Goal: Communication & Community: Answer question/provide support

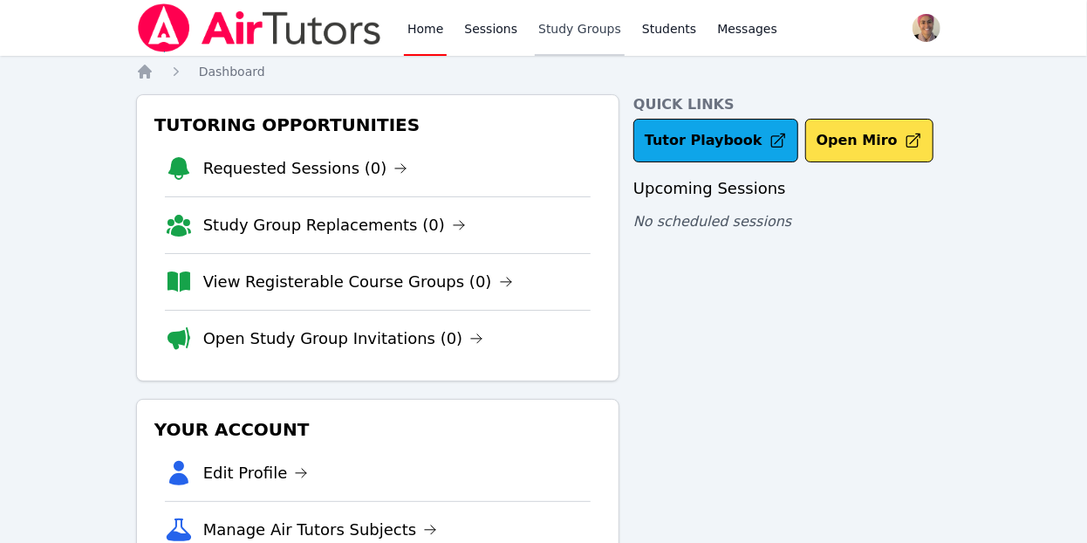
click at [590, 31] on link "Study Groups" at bounding box center [580, 28] width 90 height 56
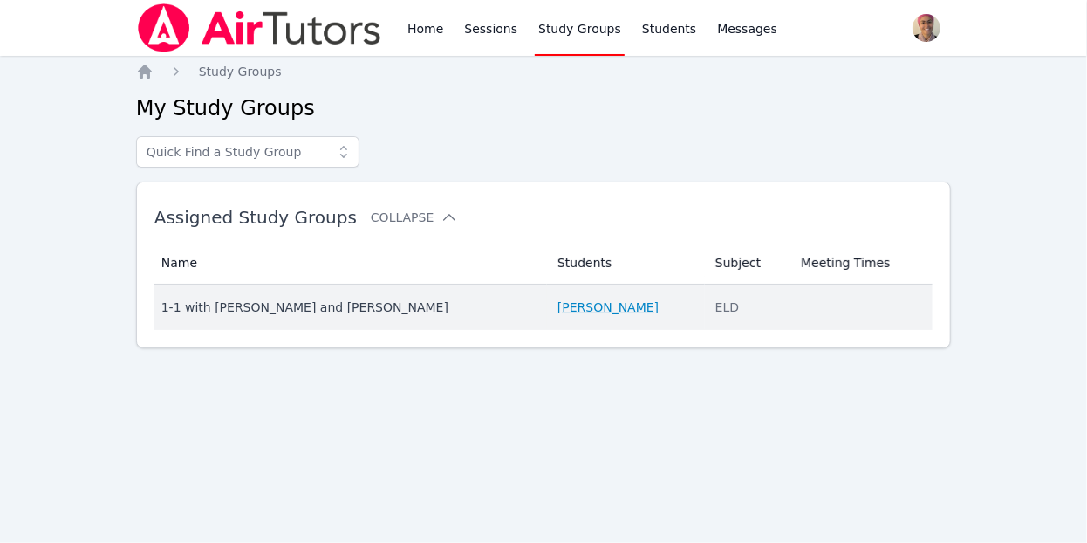
click at [580, 304] on link "[PERSON_NAME]" at bounding box center [607, 306] width 101 height 17
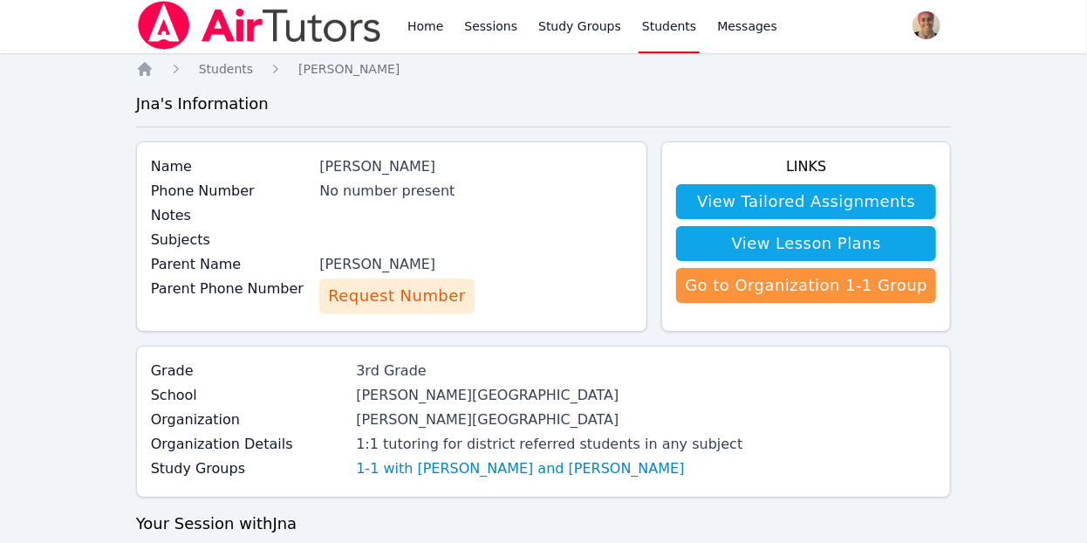
scroll to position [3, 0]
click at [718, 37] on link "Messages" at bounding box center [747, 25] width 67 height 56
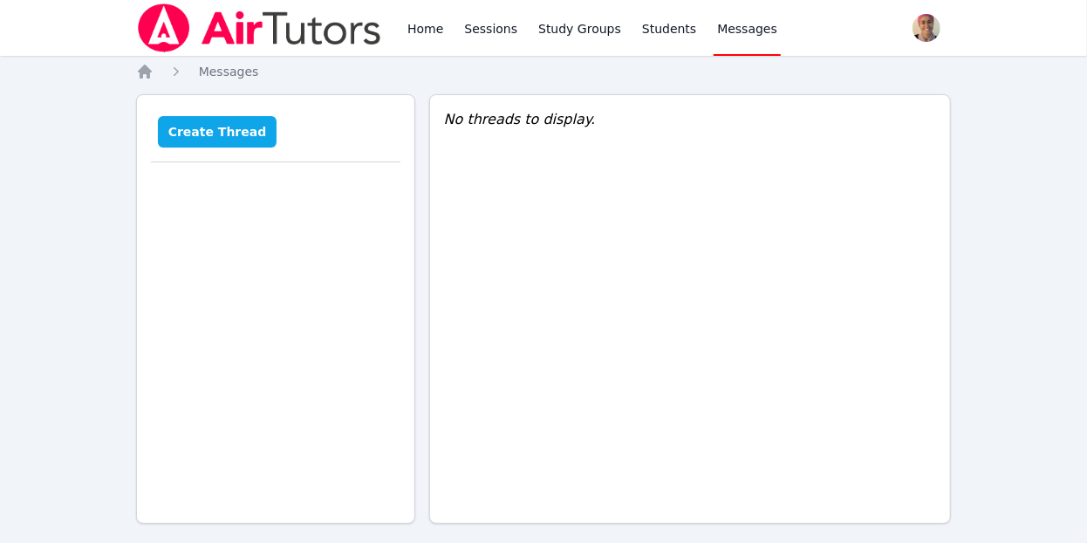
click at [232, 121] on button "Create Thread" at bounding box center [218, 131] width 120 height 31
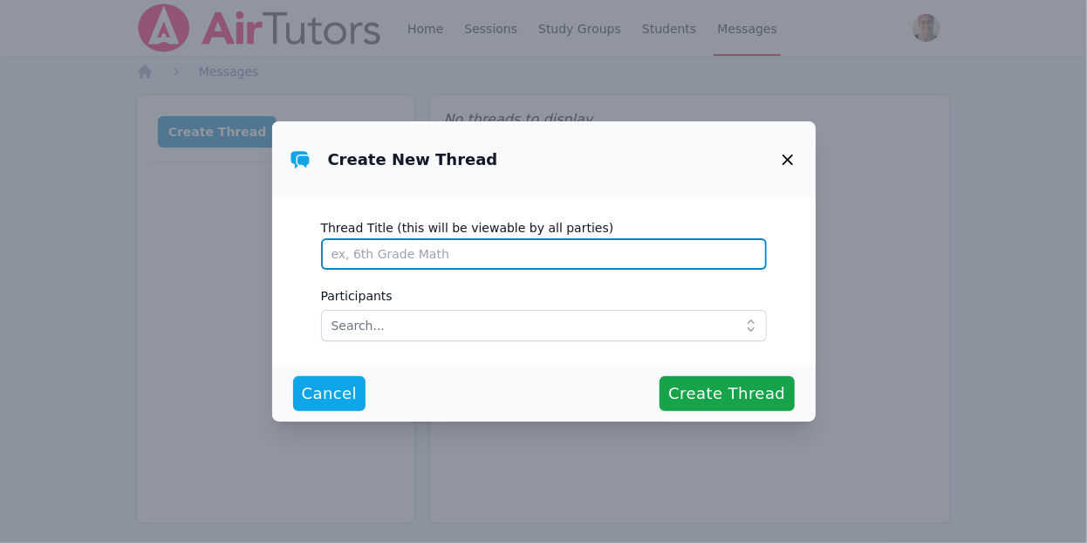
click at [481, 250] on input "Thread Title (this will be viewable by all parties)" at bounding box center [544, 253] width 446 height 31
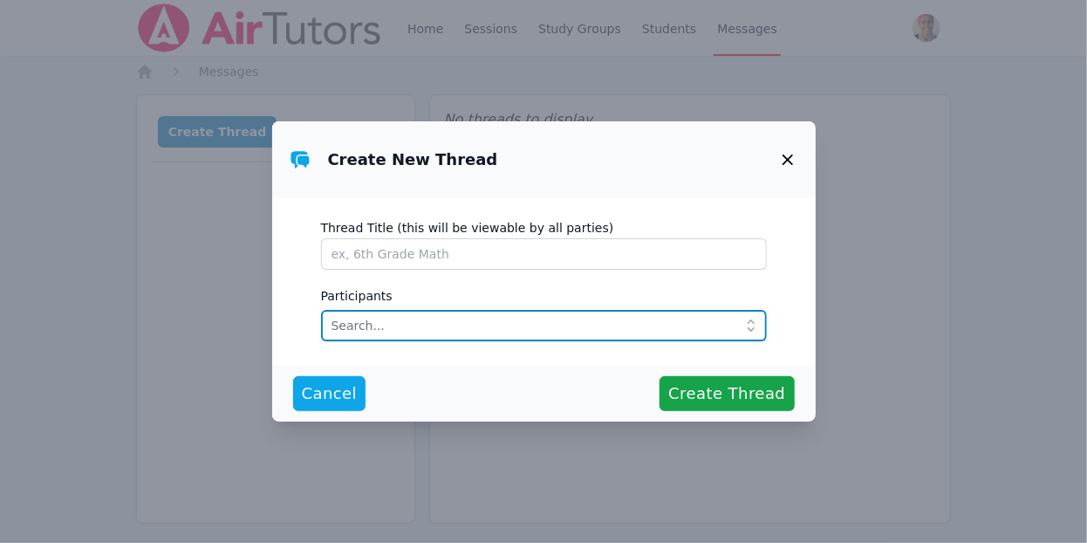
click at [519, 318] on input "text" at bounding box center [544, 325] width 446 height 31
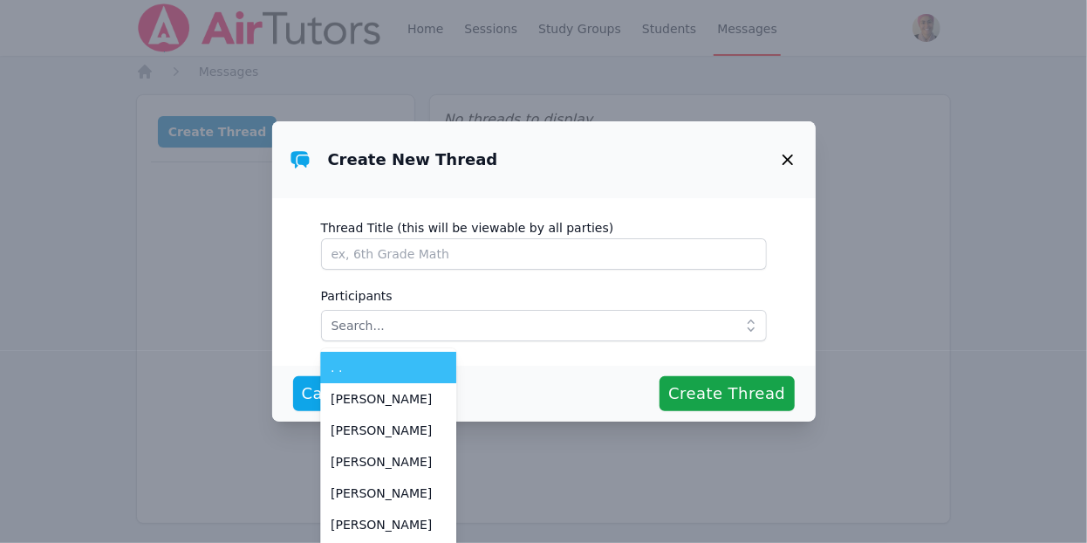
click at [156, 104] on div "Create New Thread Thread Title (this will be viewable by all parties) Participa…" at bounding box center [543, 271] width 1087 height 543
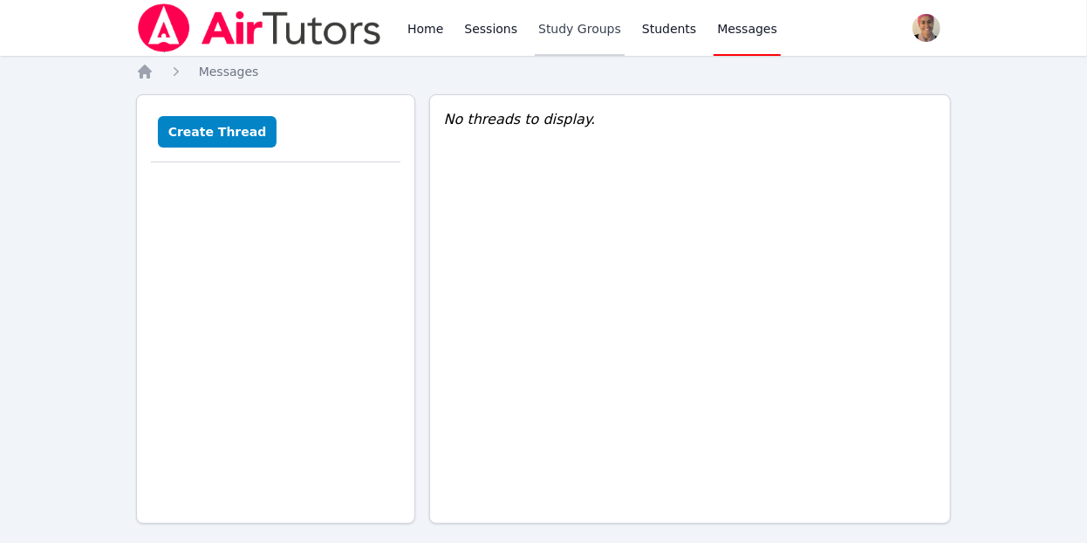
click at [571, 44] on link "Study Groups" at bounding box center [580, 28] width 90 height 56
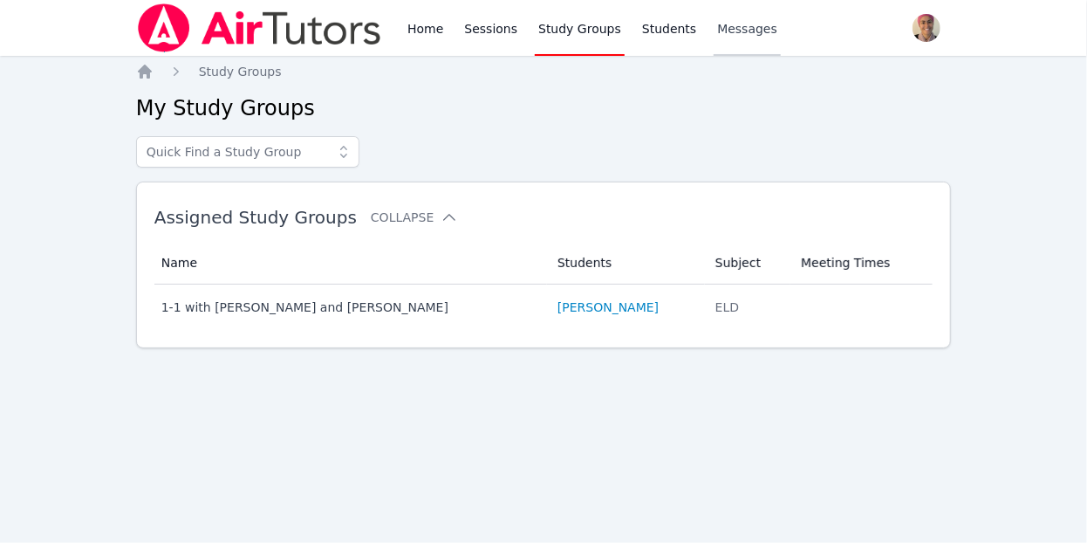
click at [735, 29] on span "Messages" at bounding box center [747, 28] width 60 height 17
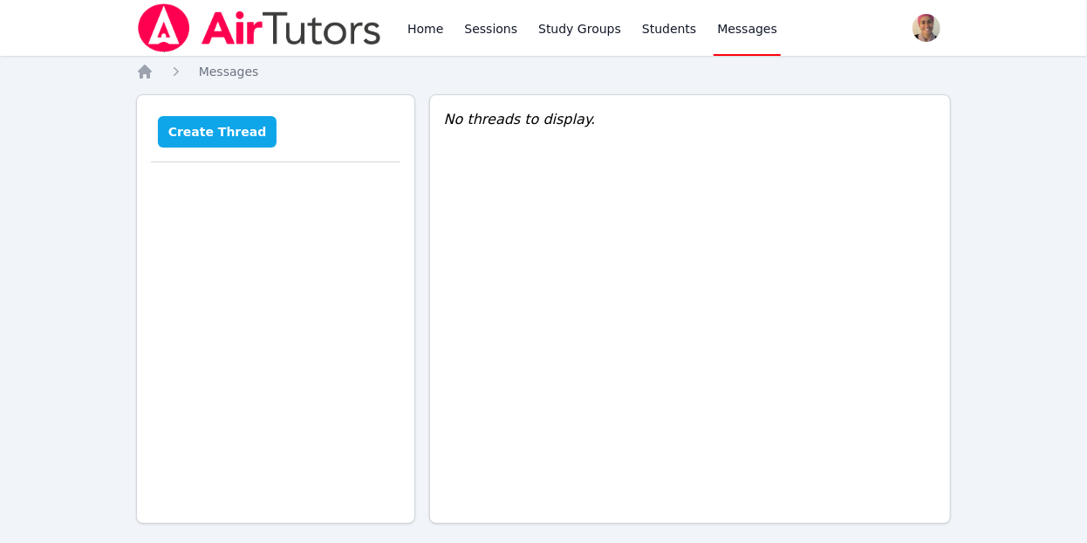
click at [251, 120] on button "Create Thread" at bounding box center [218, 131] width 120 height 31
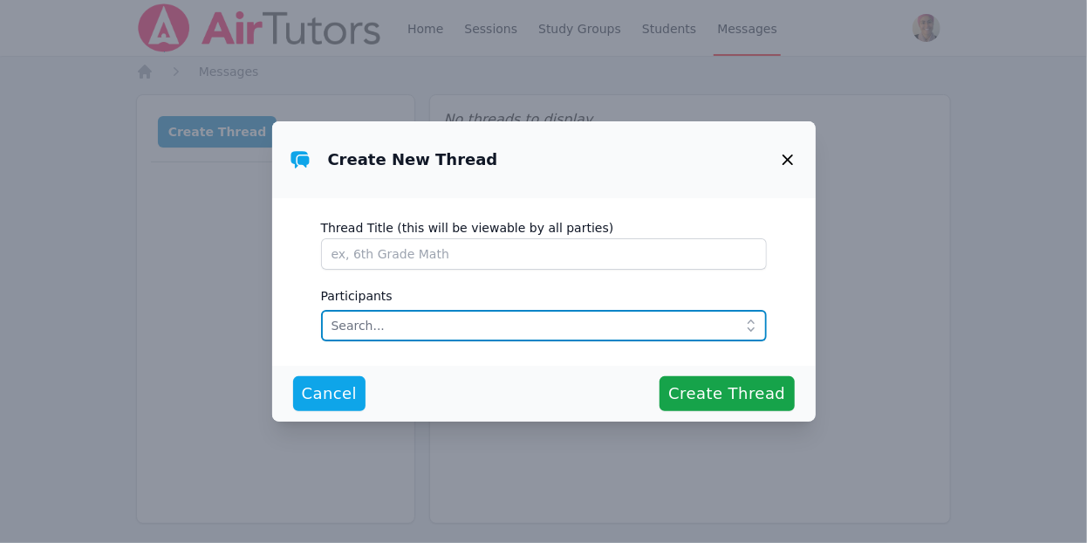
click at [421, 331] on input "text" at bounding box center [544, 325] width 446 height 31
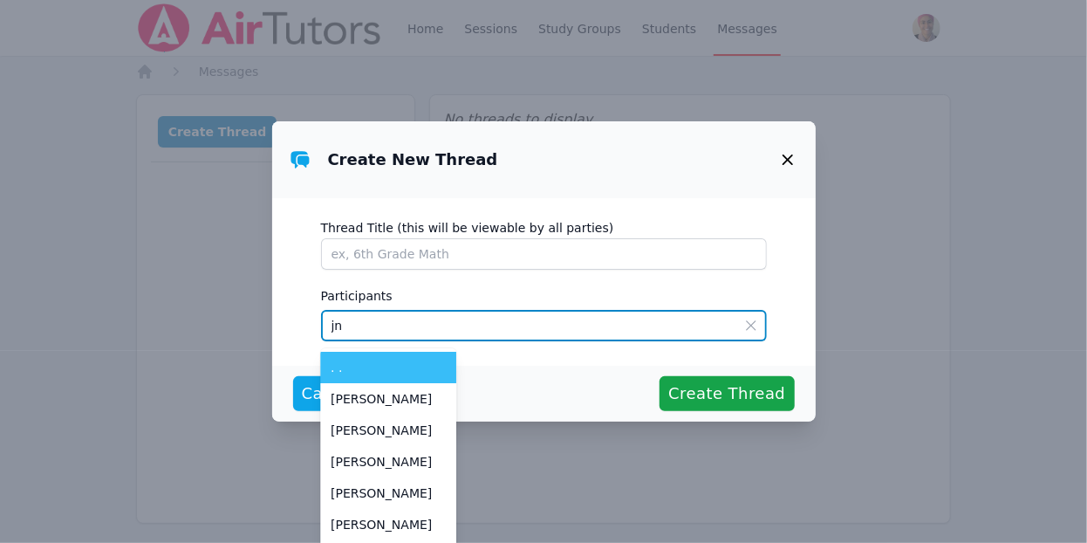
type input "jna"
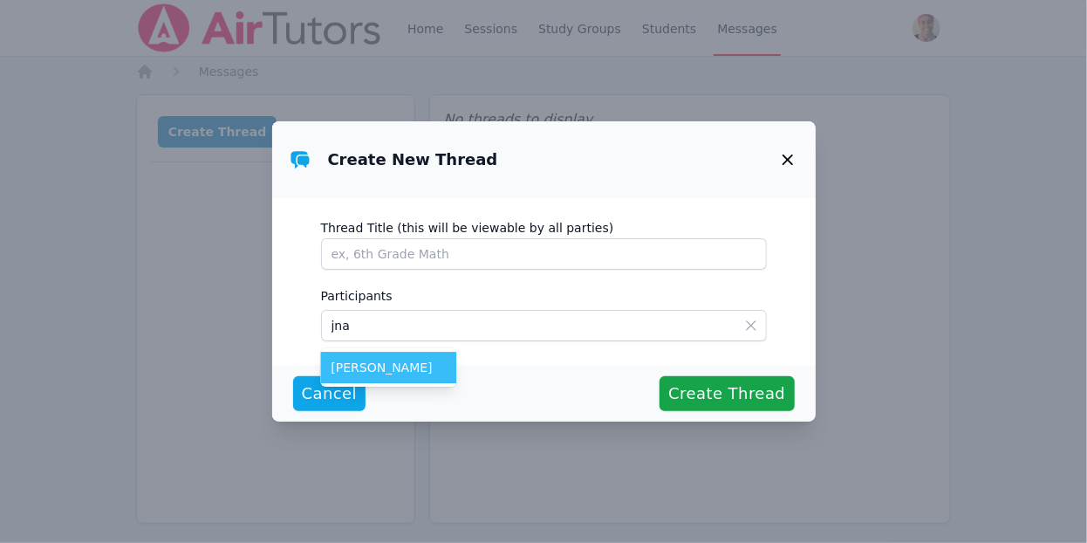
click at [392, 375] on span "[PERSON_NAME]" at bounding box center [388, 367] width 115 height 17
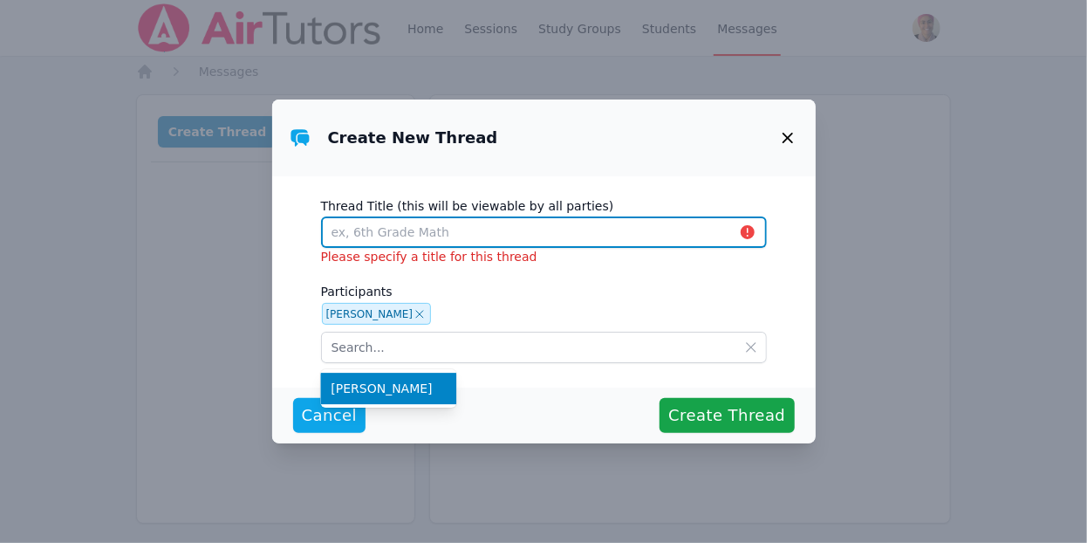
click at [503, 236] on input "Thread Title (this will be viewable by all parties)" at bounding box center [544, 231] width 446 height 31
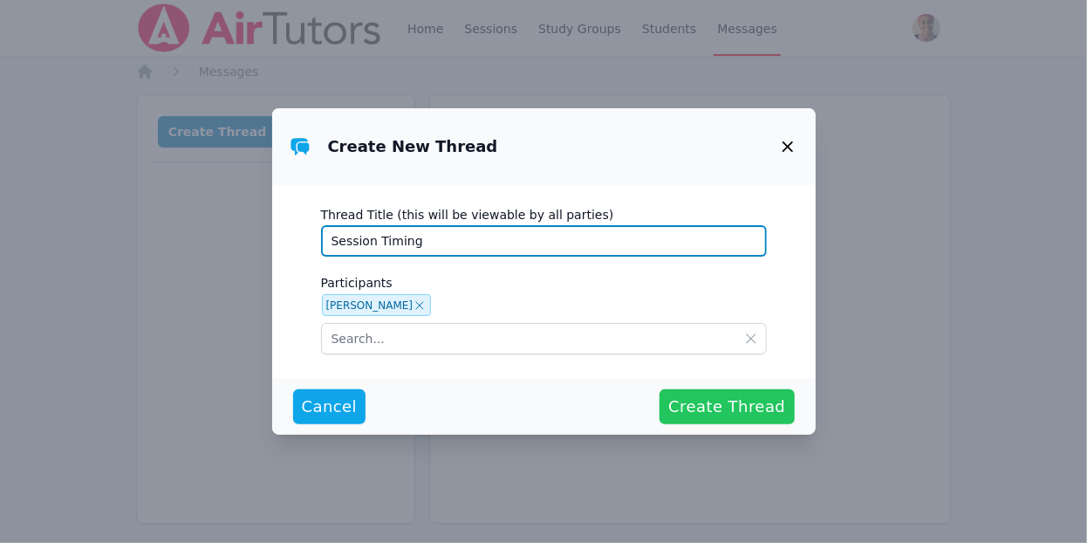
type input "Session Timing"
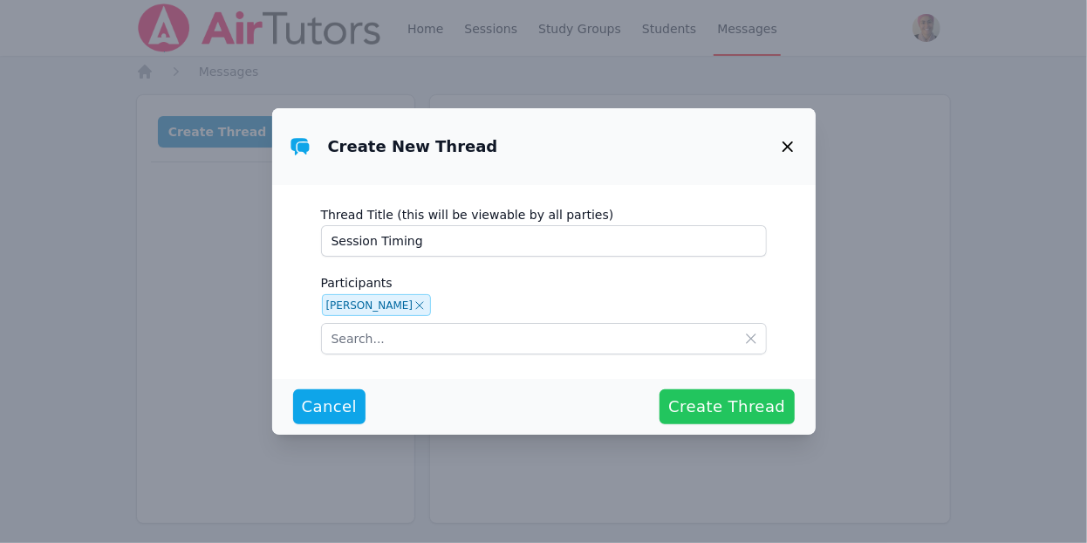
click at [776, 412] on span "Create Thread" at bounding box center [726, 406] width 117 height 24
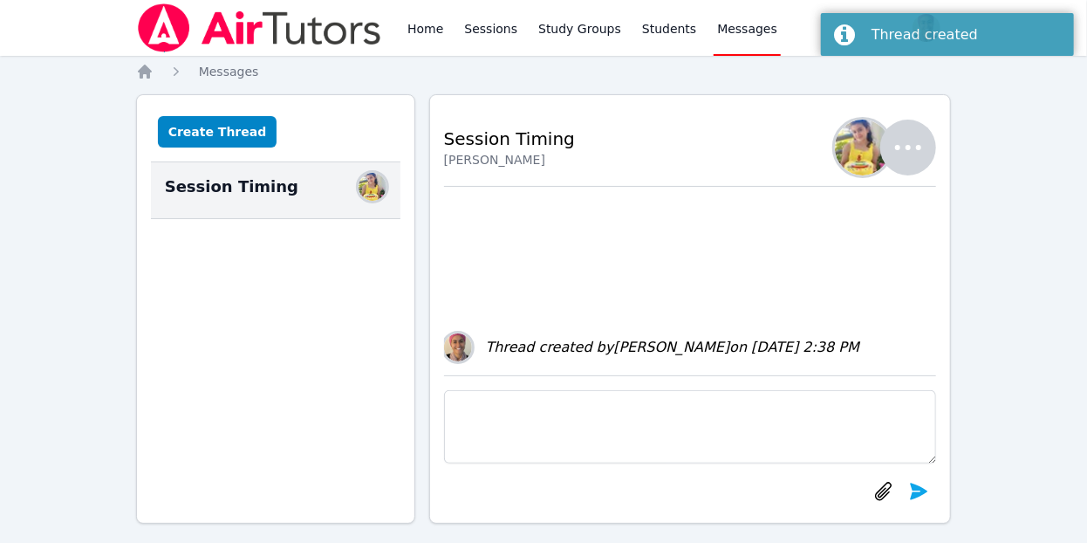
click at [648, 209] on div "Thread created by Selma Elwishee on Sep 12, 2025 2:38 PM" at bounding box center [690, 281] width 493 height 188
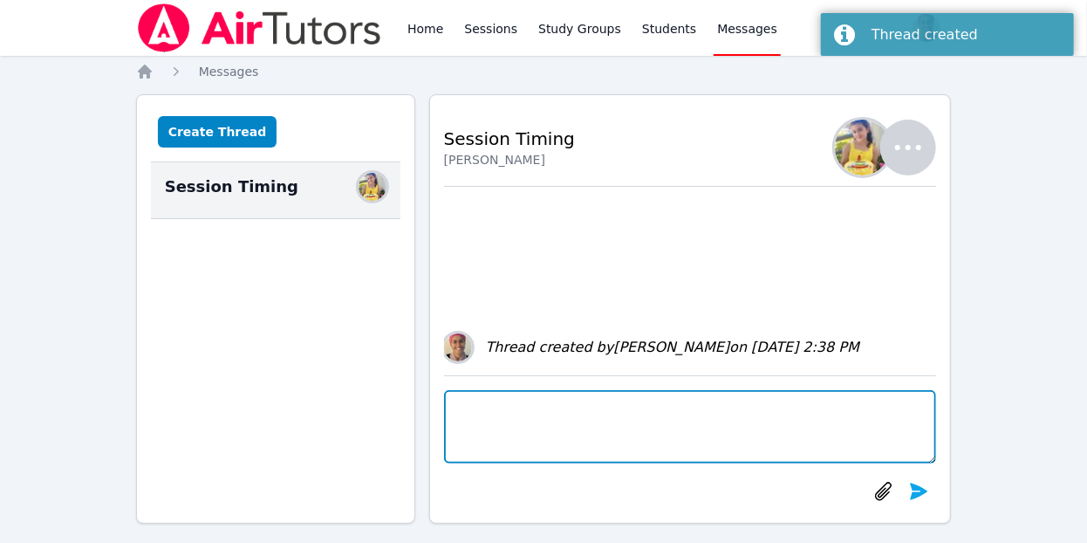
click at [591, 430] on textarea at bounding box center [690, 426] width 493 height 73
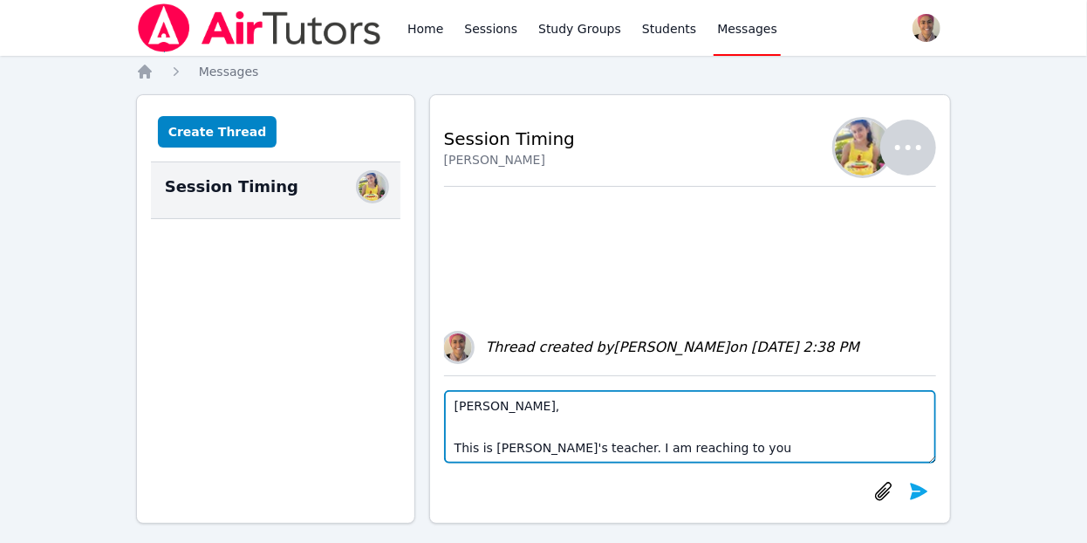
click at [609, 448] on textarea "Assalamu Alaikum, This is Selma, Jna's teacher. I am reaching to you" at bounding box center [690, 426] width 493 height 73
click at [889, 441] on textarea "Assalamu Alaikum, This is Selma, Jna's teacher. I hope you are doing well. I am…" at bounding box center [690, 426] width 493 height 73
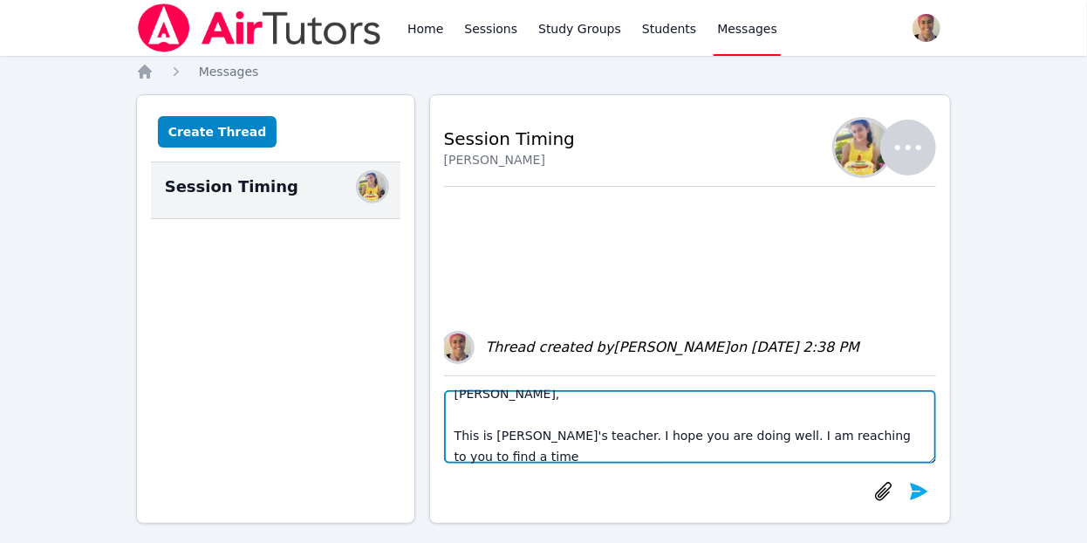
click at [657, 453] on textarea "Assalamu Alaikum, This is Selma, Jna's teacher. I hope you are doing well. I am…" at bounding box center [690, 426] width 493 height 73
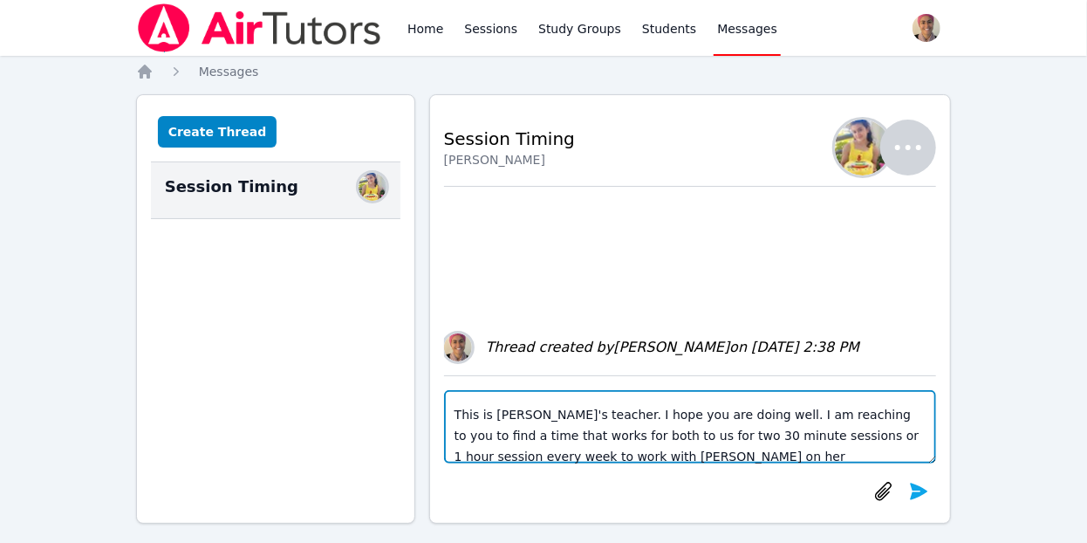
click at [633, 452] on textarea "Assalamu Alaikum, This is Selma, Jna's teacher. I hope you are doing well. I am…" at bounding box center [690, 426] width 493 height 73
click at [824, 419] on textarea "Assalamu Alaikum, This is Selma, Jna's teacher. I hope you are doing well. I am…" at bounding box center [690, 426] width 493 height 73
click at [734, 453] on textarea "Assalamu Alaikum, This is Selma, Jna's teacher. I hope you are doing well. I am…" at bounding box center [690, 426] width 493 height 73
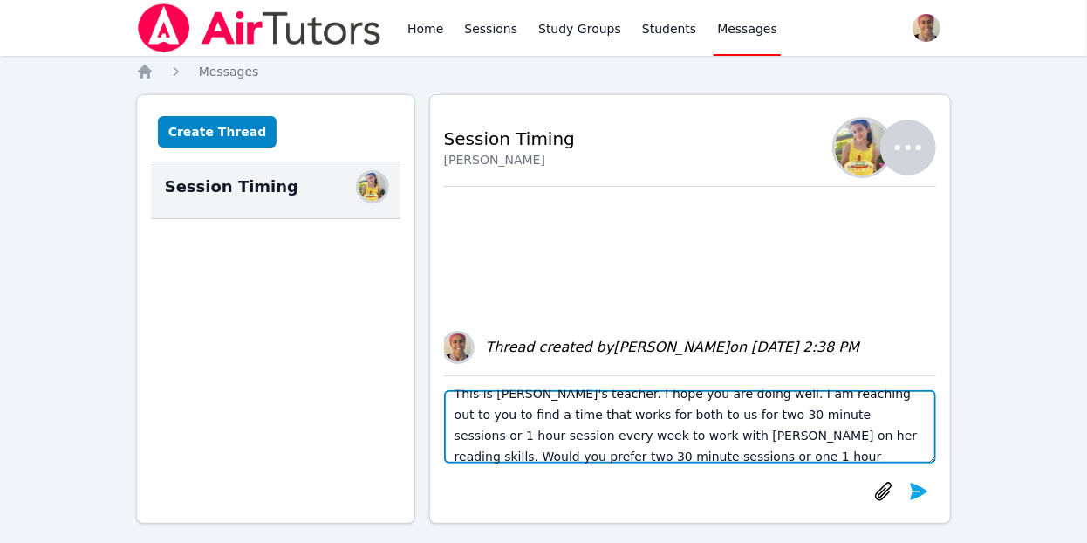
scroll to position [75, 0]
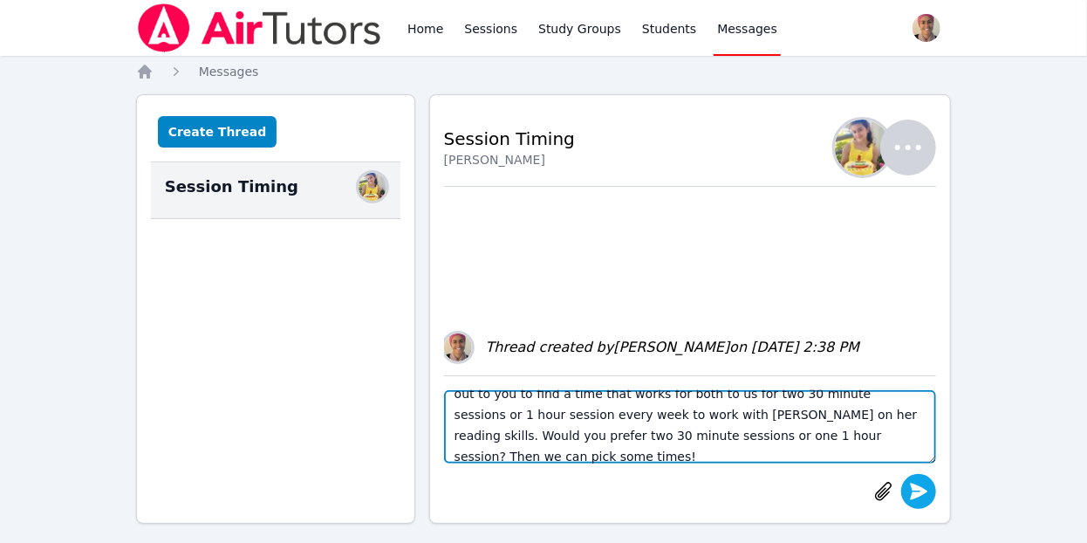
type textarea "Assalamu Alaikum, This is Selma, Jna's teacher. I hope you are doing well. I am…"
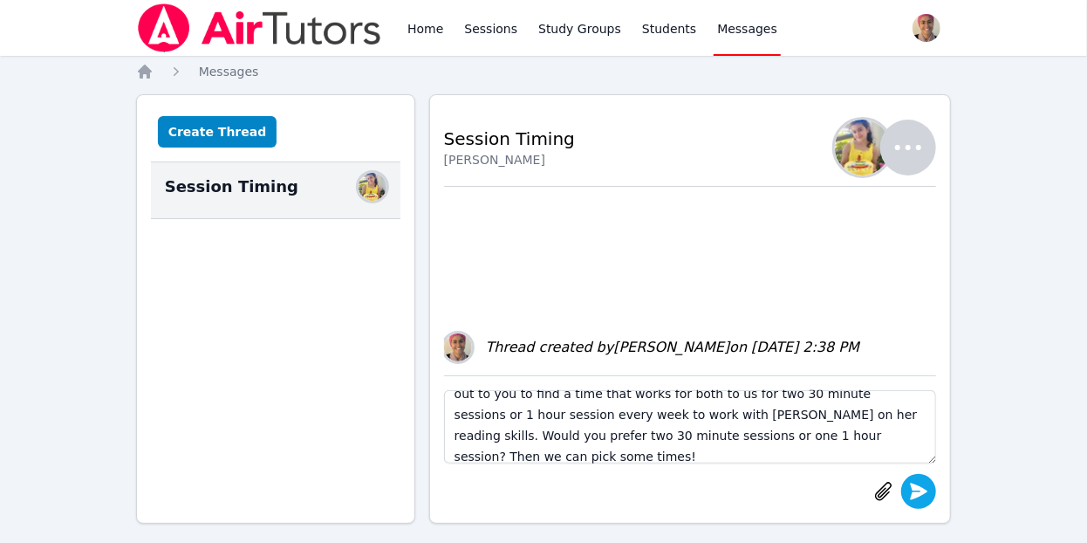
click at [931, 478] on button "submit" at bounding box center [918, 491] width 35 height 35
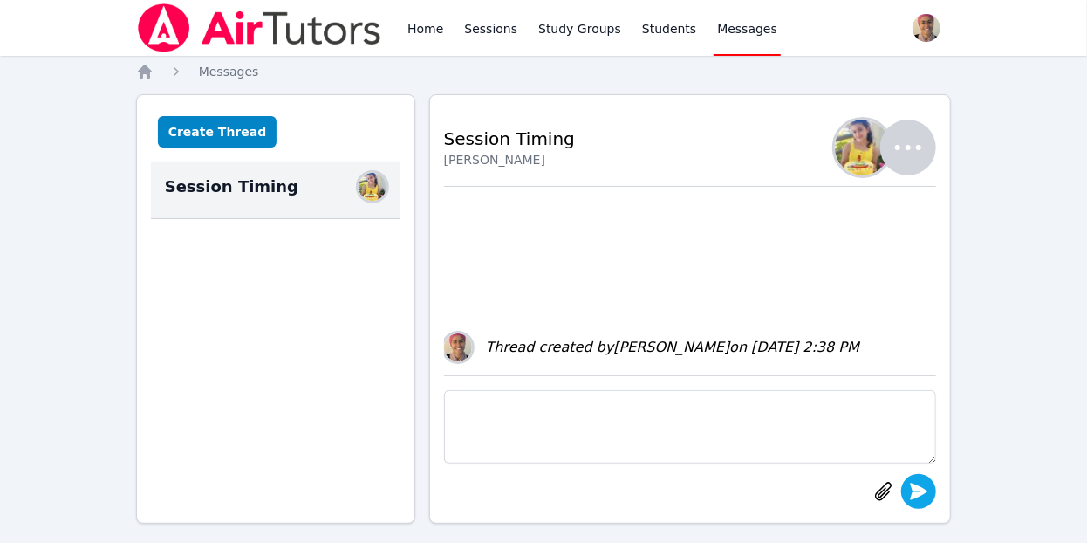
scroll to position [0, 0]
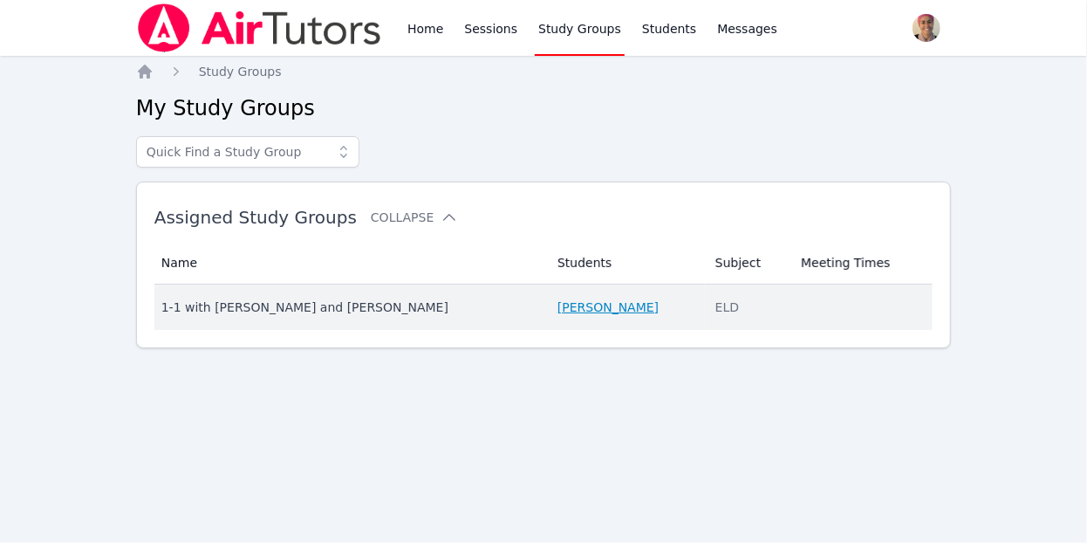
click at [602, 308] on link "[PERSON_NAME]" at bounding box center [607, 306] width 101 height 17
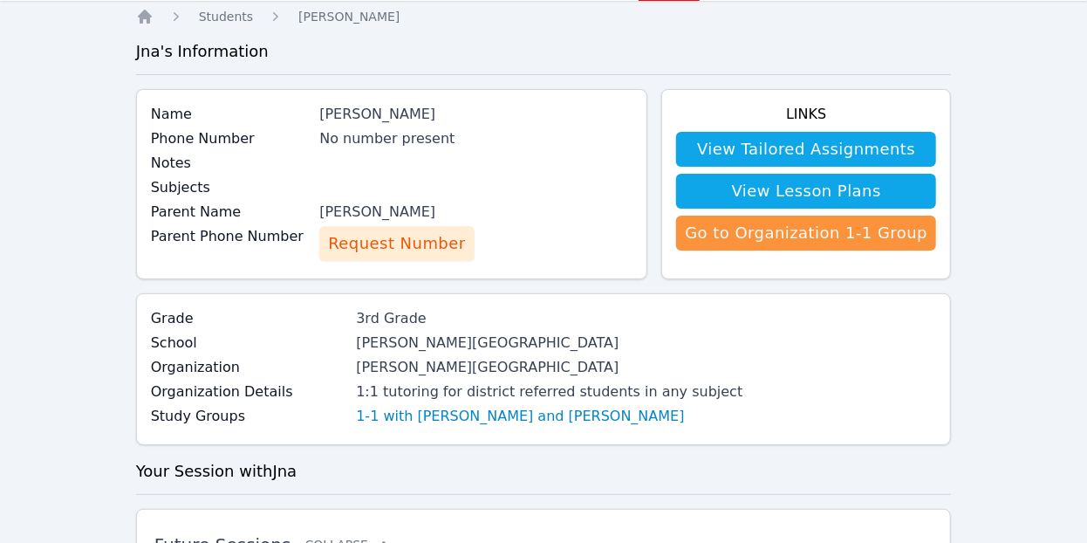
scroll to position [58, 0]
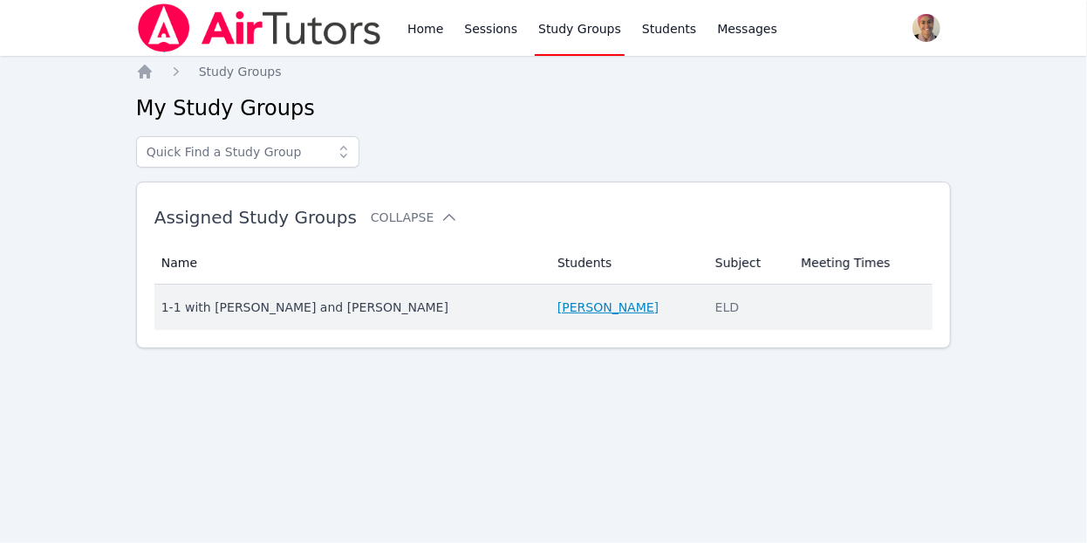
click at [590, 303] on link "[PERSON_NAME]" at bounding box center [607, 306] width 101 height 17
